Goal: Task Accomplishment & Management: Complete application form

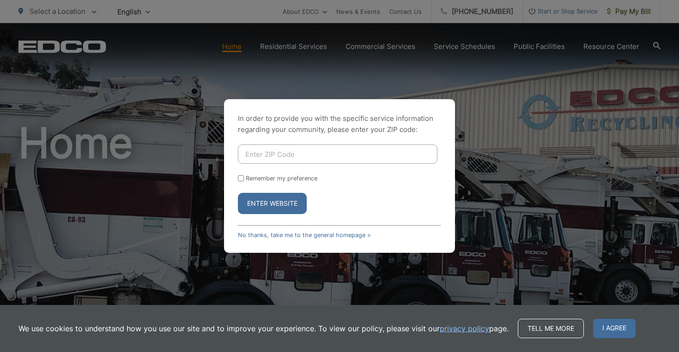
click at [377, 149] on input "Enter ZIP Code" at bounding box center [337, 154] width 199 height 19
type input "0"
click at [272, 204] on button "Enter Website" at bounding box center [272, 203] width 69 height 21
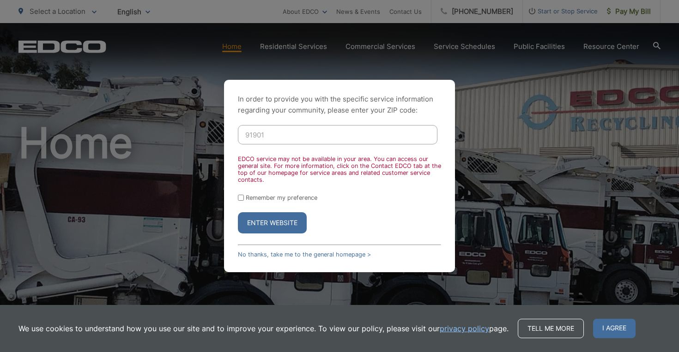
type input "91901"
click at [272, 223] on button "Enter Website" at bounding box center [272, 222] width 69 height 21
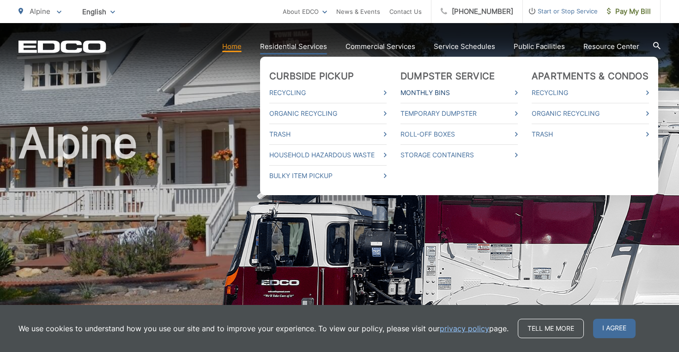
click at [439, 89] on link "Monthly Bins" at bounding box center [458, 92] width 117 height 11
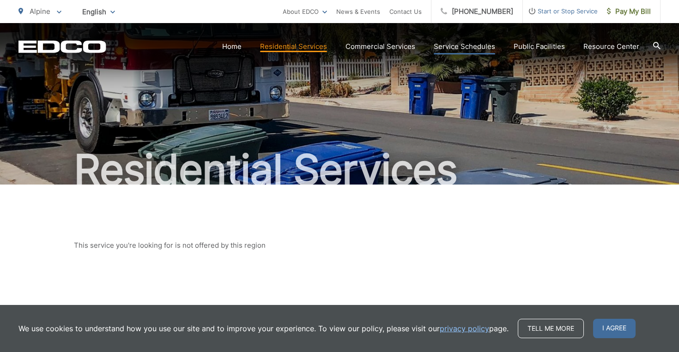
click at [448, 48] on link "Service Schedules" at bounding box center [464, 46] width 61 height 11
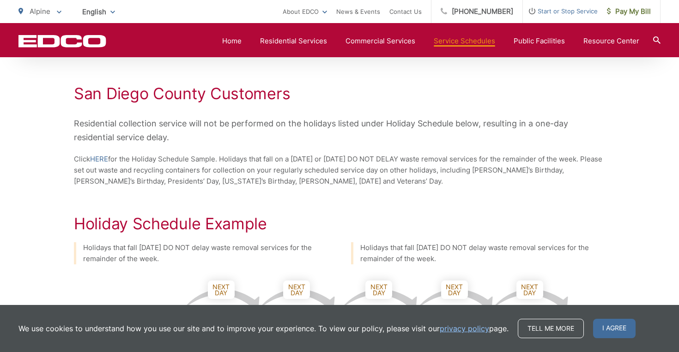
scroll to position [353, 0]
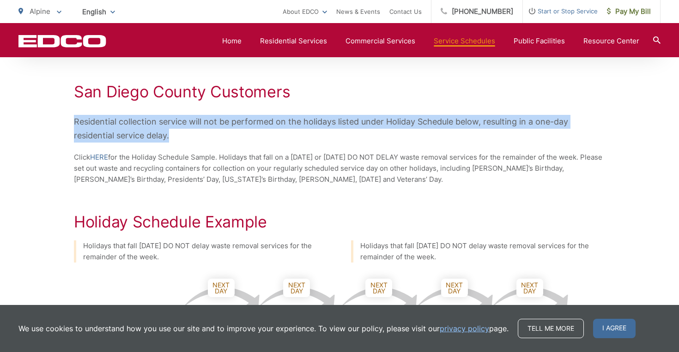
drag, startPoint x: 322, startPoint y: 132, endPoint x: 331, endPoint y: 108, distance: 25.6
click at [331, 108] on div "San Diego County Customers Residential collection service will not be performed…" at bounding box center [339, 134] width 531 height 103
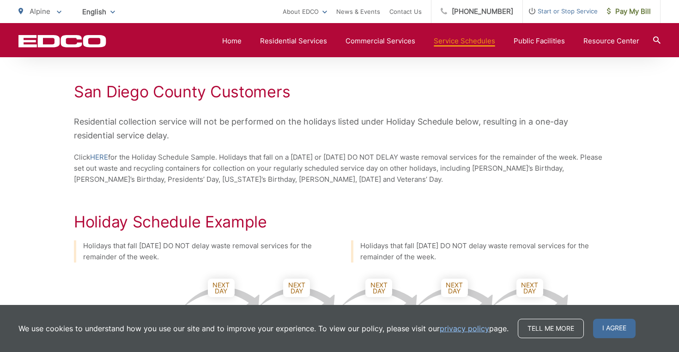
click at [371, 184] on p "Click HERE for the Holiday Schedule Sample. Holidays that fall on a Saturday or…" at bounding box center [339, 168] width 531 height 33
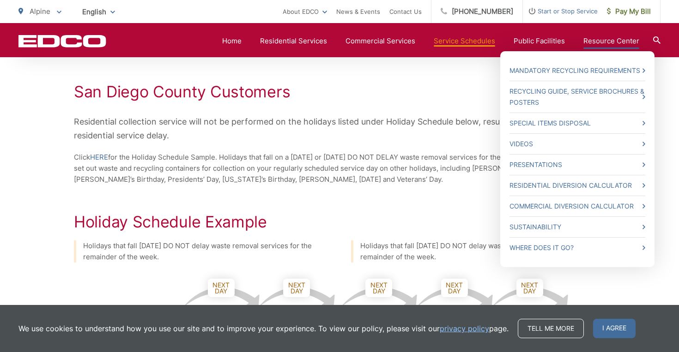
click at [601, 42] on link "Resource Center" at bounding box center [611, 41] width 56 height 11
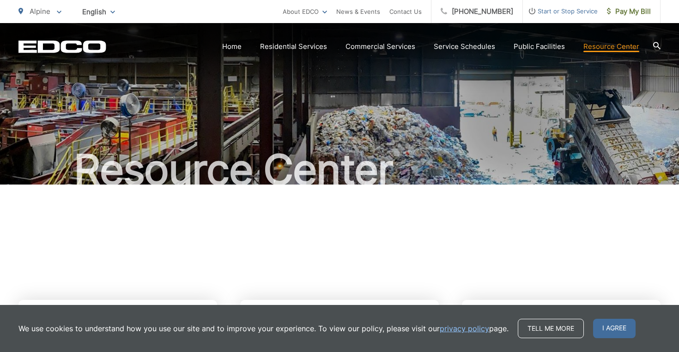
click at [567, 10] on span "Start or Stop Service" at bounding box center [560, 11] width 75 height 11
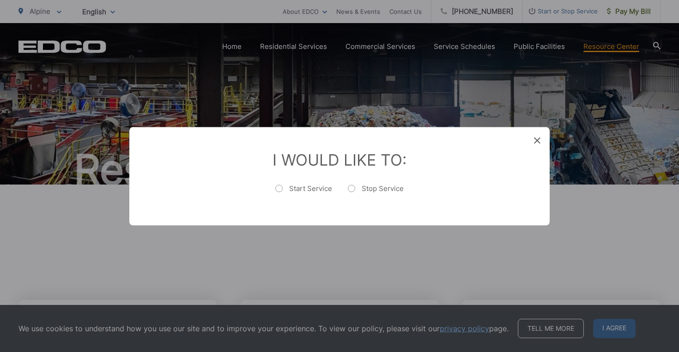
click at [278, 191] on label "Start Service" at bounding box center [303, 193] width 57 height 18
radio input "true"
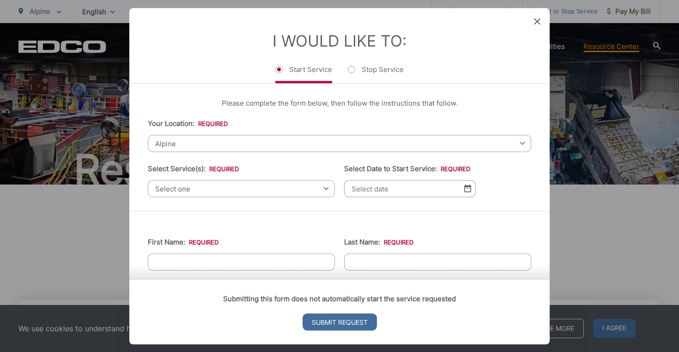
click at [241, 188] on span "Select one" at bounding box center [241, 188] width 187 height 17
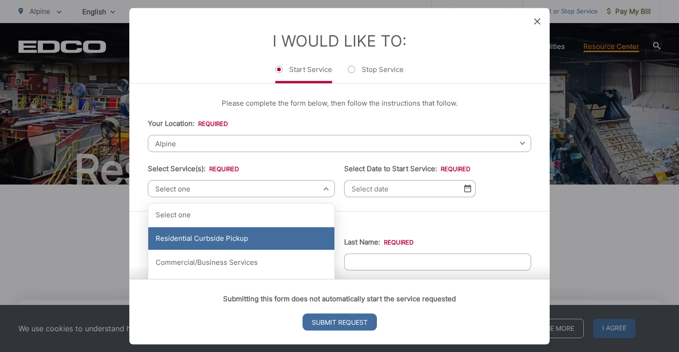
click at [230, 239] on div "Residential Curbside Pickup" at bounding box center [241, 238] width 186 height 23
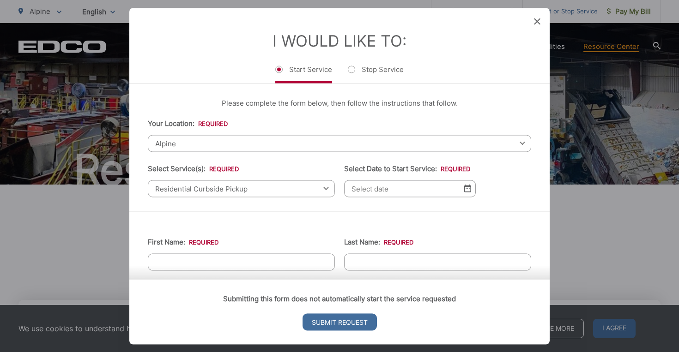
click at [375, 196] on input "Select Date to Start Service: *" at bounding box center [410, 188] width 132 height 17
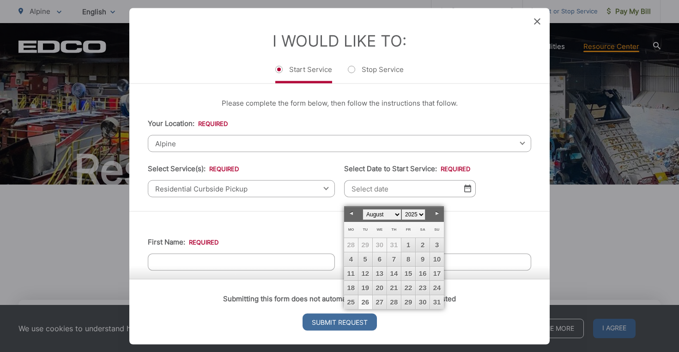
click at [365, 301] on link "26" at bounding box center [365, 303] width 14 height 14
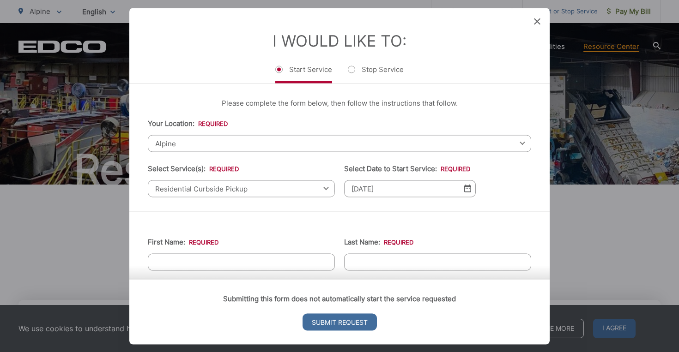
click at [470, 193] on img at bounding box center [467, 189] width 7 height 8
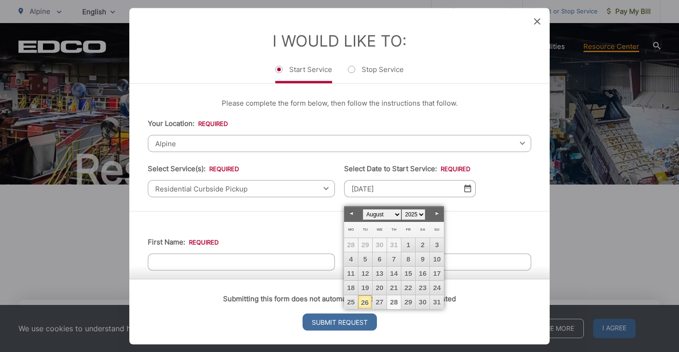
drag, startPoint x: 409, startPoint y: 303, endPoint x: 396, endPoint y: 304, distance: 12.9
click at [396, 304] on tr "25 26 27 28 29 30 31" at bounding box center [394, 303] width 100 height 14
click at [391, 289] on link "21" at bounding box center [394, 288] width 14 height 14
type input "[DATE]"
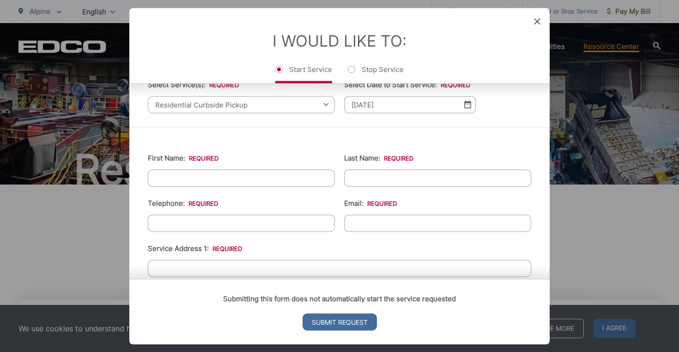
scroll to position [83, 0]
click at [537, 23] on icon at bounding box center [537, 21] width 6 height 6
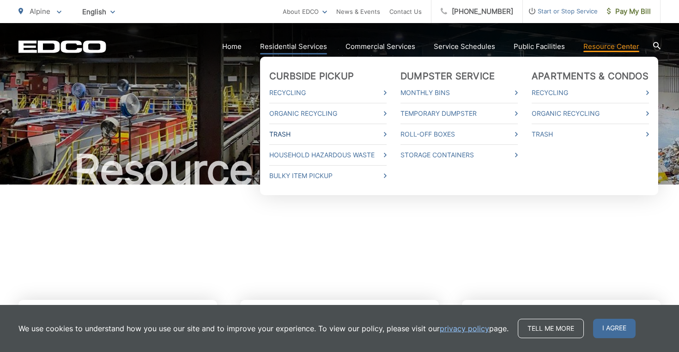
click at [283, 136] on link "Trash" at bounding box center [327, 134] width 117 height 11
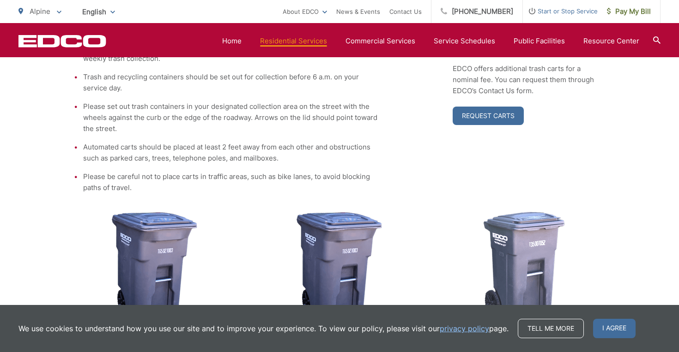
scroll to position [251, 0]
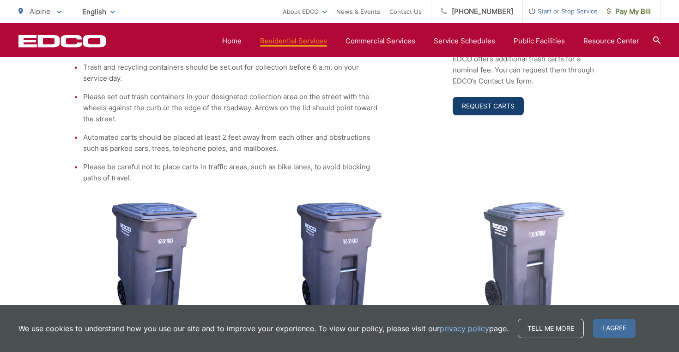
click at [496, 108] on link "Request Carts" at bounding box center [488, 106] width 71 height 18
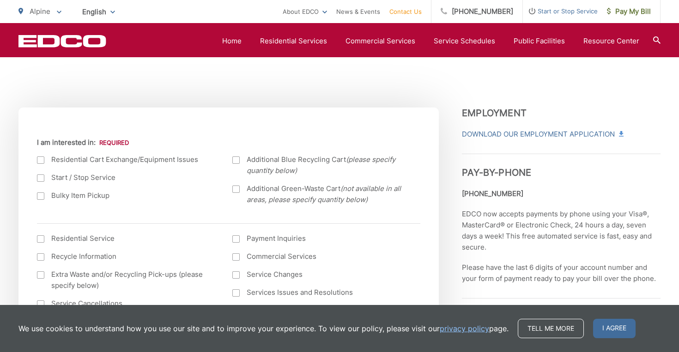
scroll to position [282, 0]
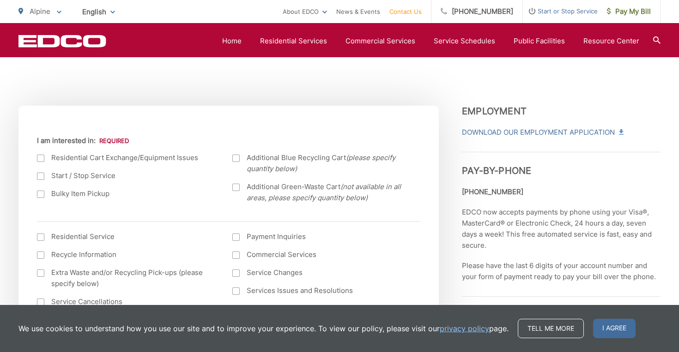
click at [98, 160] on label "Residential Cart Exchange/Equipment Issues" at bounding box center [125, 157] width 177 height 11
click at [0, 0] on input "I am interested in:" at bounding box center [0, 0] width 0 height 0
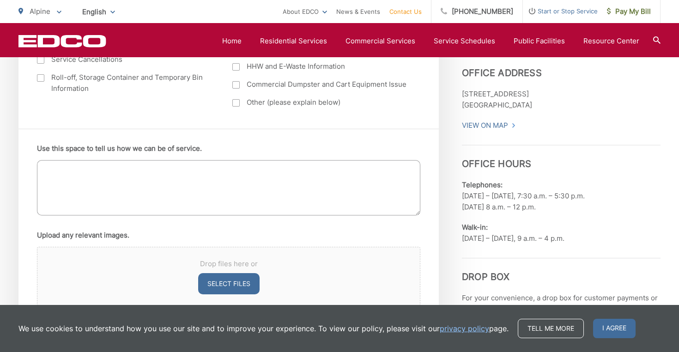
scroll to position [521, 0]
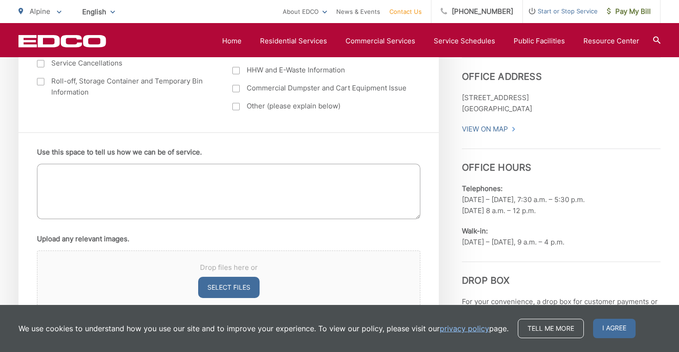
click at [236, 199] on textarea "Use this space to tell us how we can be of service." at bounding box center [228, 191] width 383 height 55
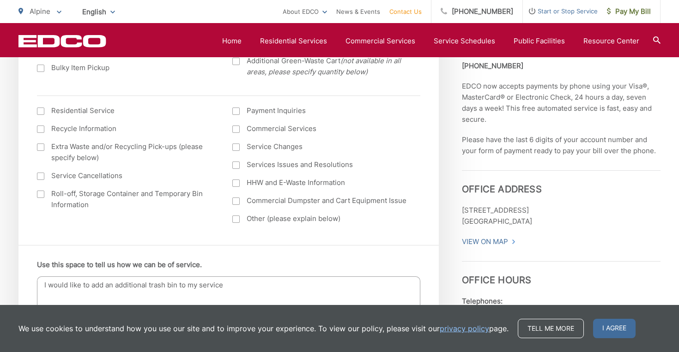
scroll to position [401, 0]
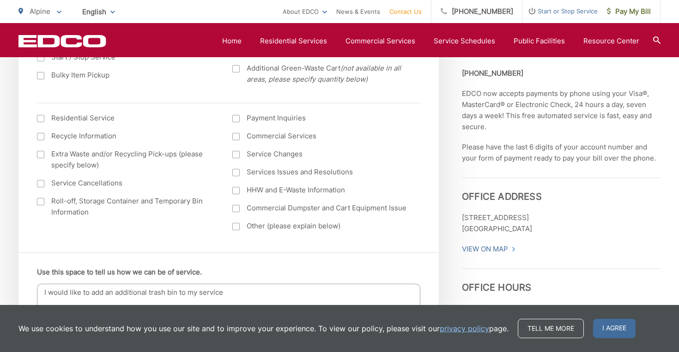
type textarea "I would like to add an additional trash bin to my service"
click at [237, 155] on div at bounding box center [235, 154] width 7 height 7
click at [0, 0] on input "Service Changes" at bounding box center [0, 0] width 0 height 0
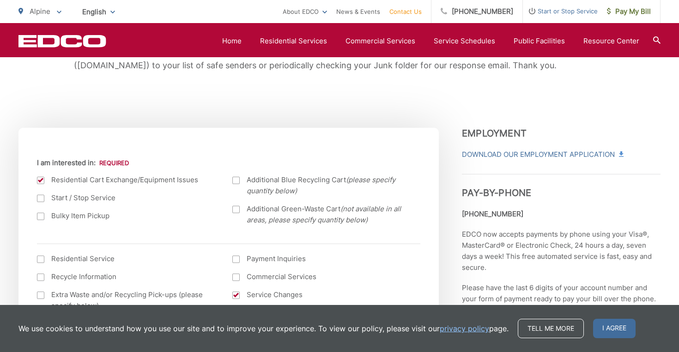
scroll to position [260, 0]
click at [42, 178] on div at bounding box center [40, 180] width 7 height 7
click at [0, 0] on input "I am interested in:" at bounding box center [0, 0] width 0 height 0
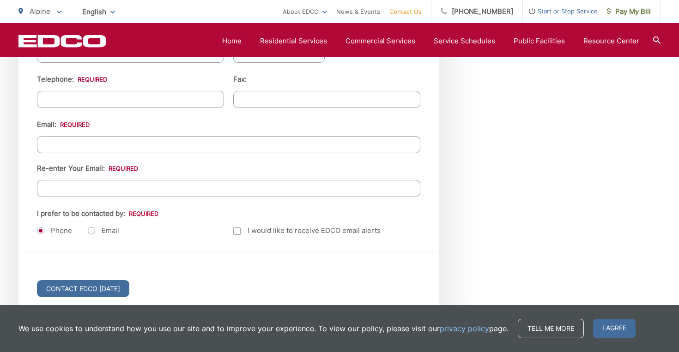
scroll to position [1138, 0]
